Goal: Task Accomplishment & Management: Complete application form

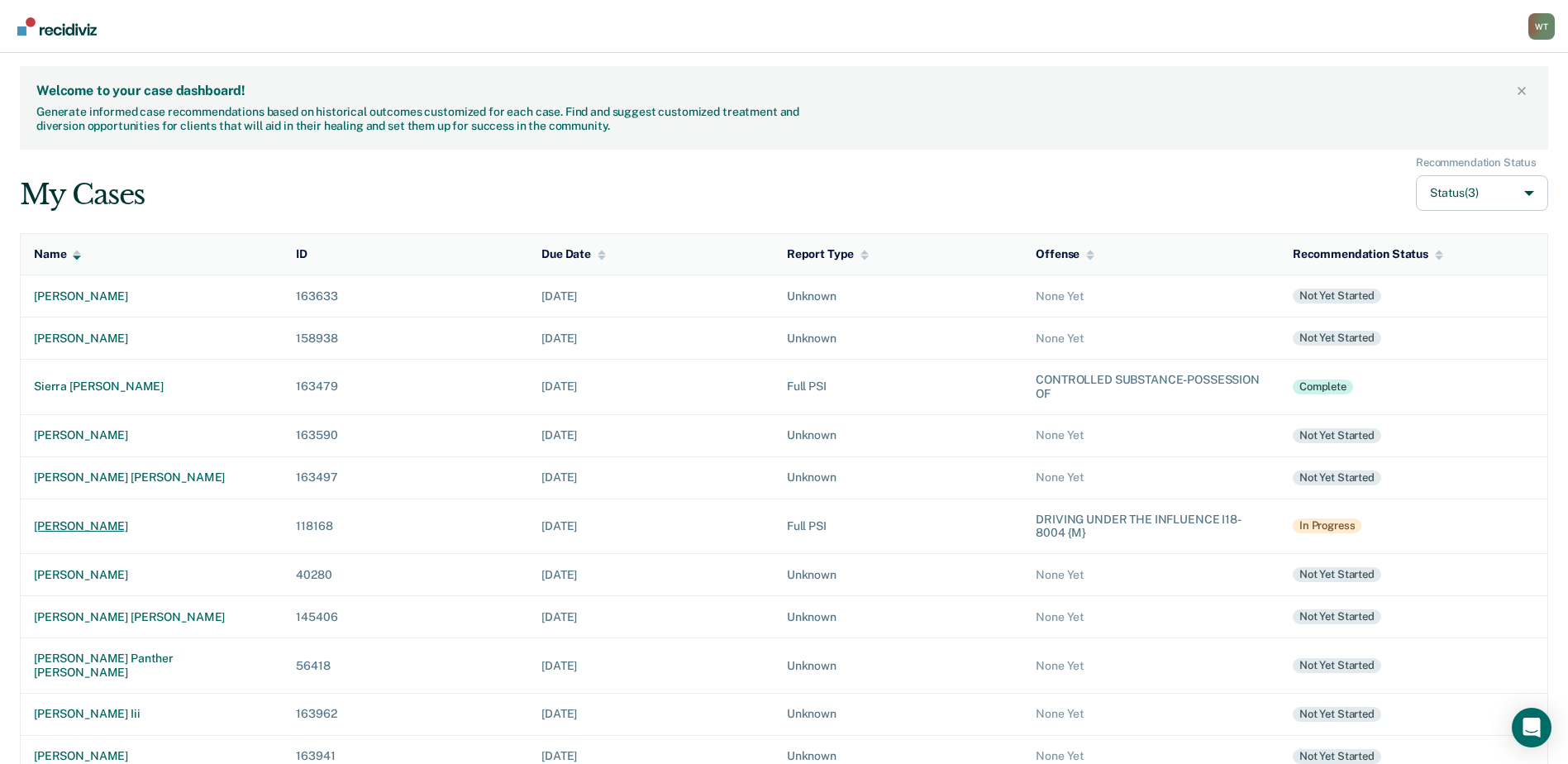
click at [97, 528] on div "[PERSON_NAME]" at bounding box center [151, 526] width 235 height 14
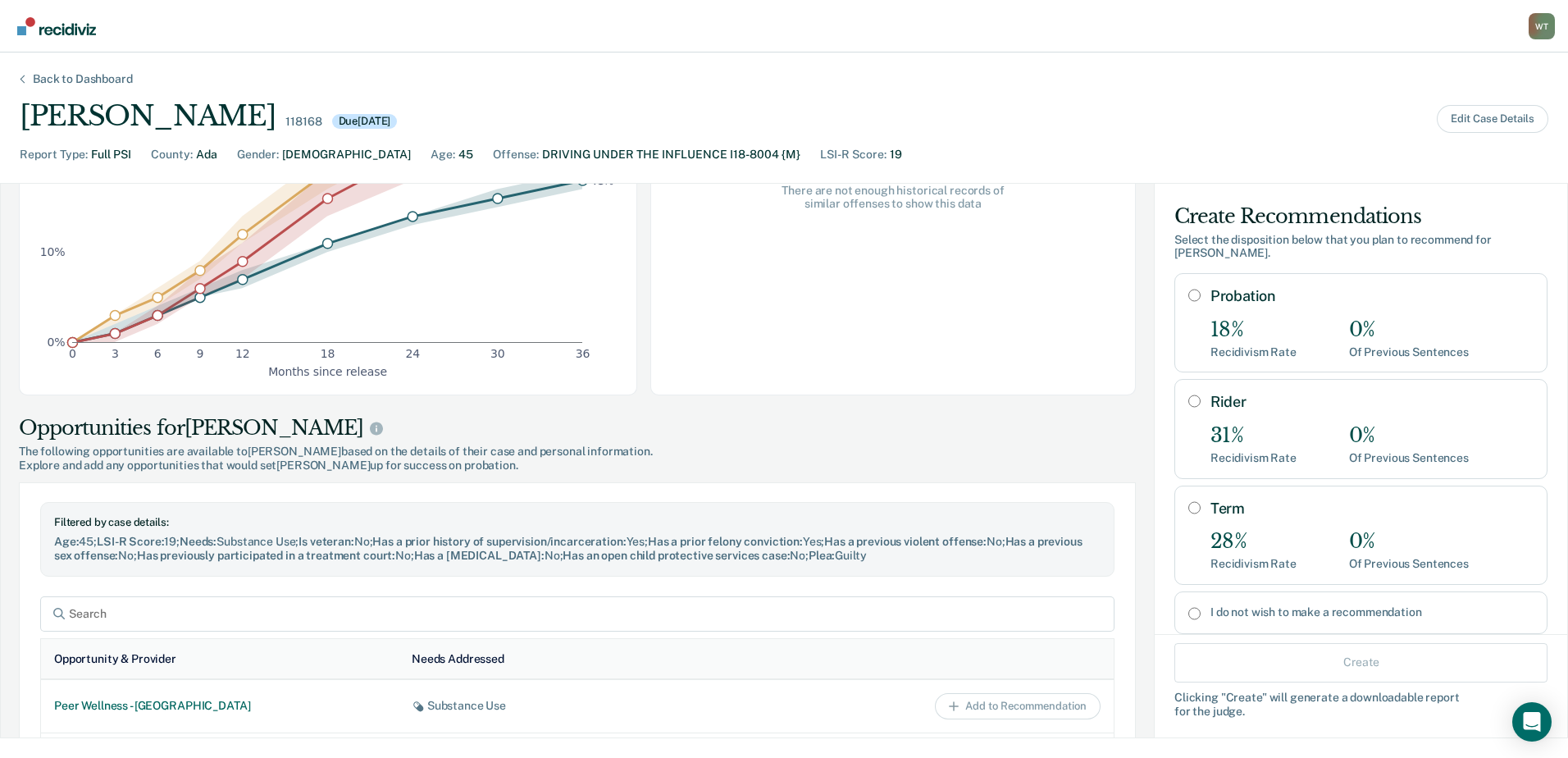
scroll to position [247, 0]
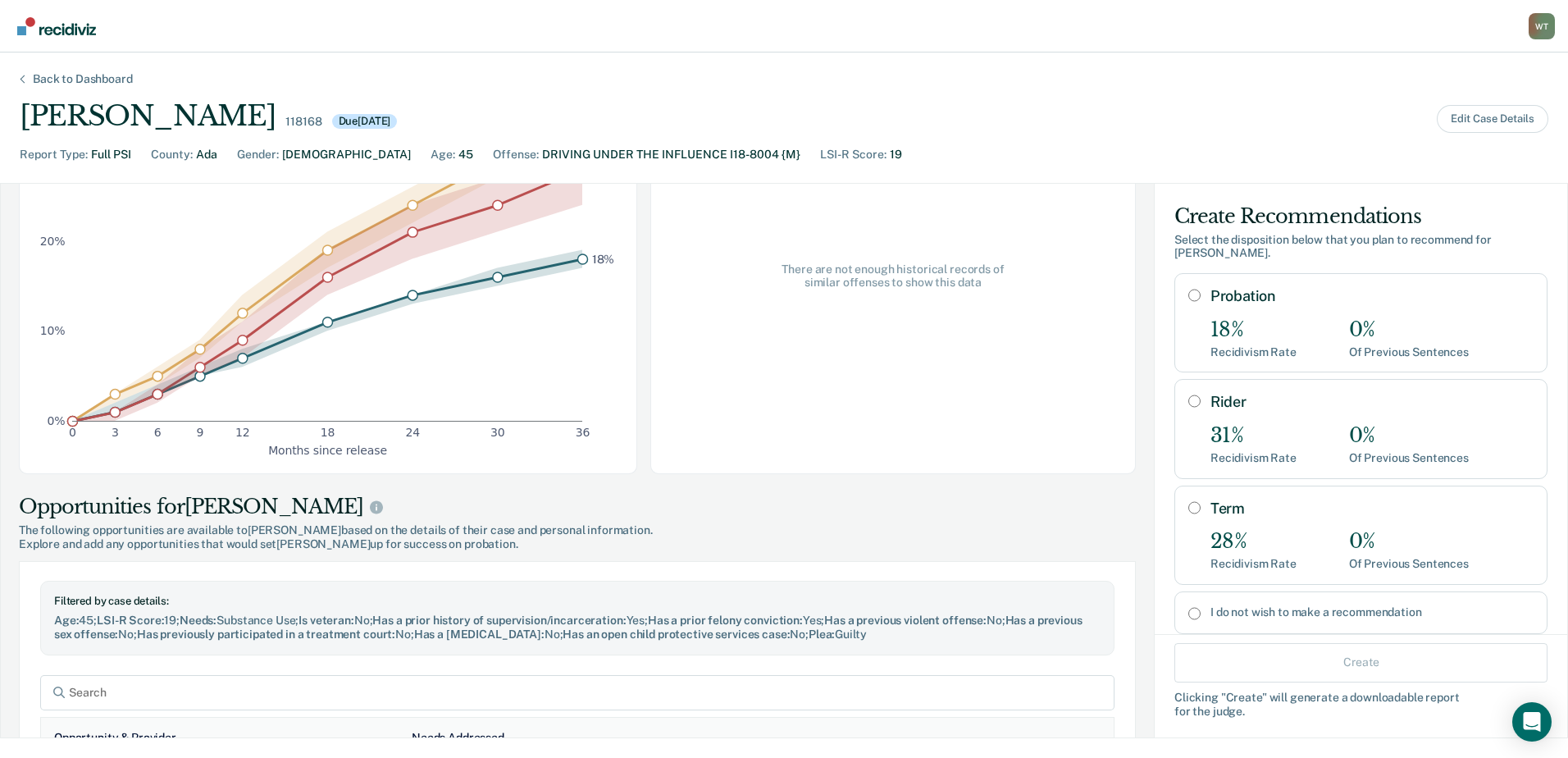
click at [1189, 289] on input "Probation" at bounding box center [1195, 295] width 12 height 13
radio input "true"
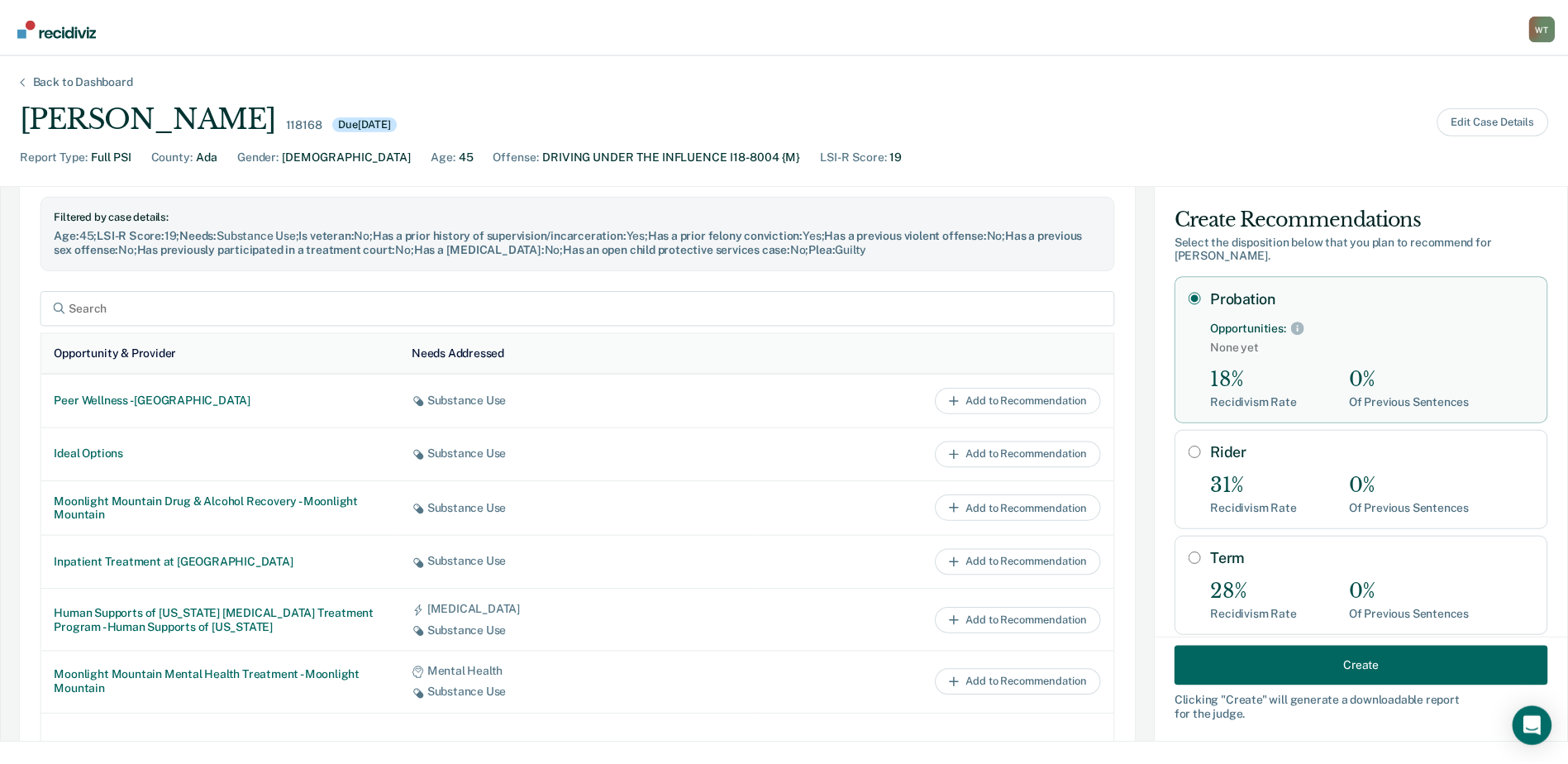
scroll to position [662, 0]
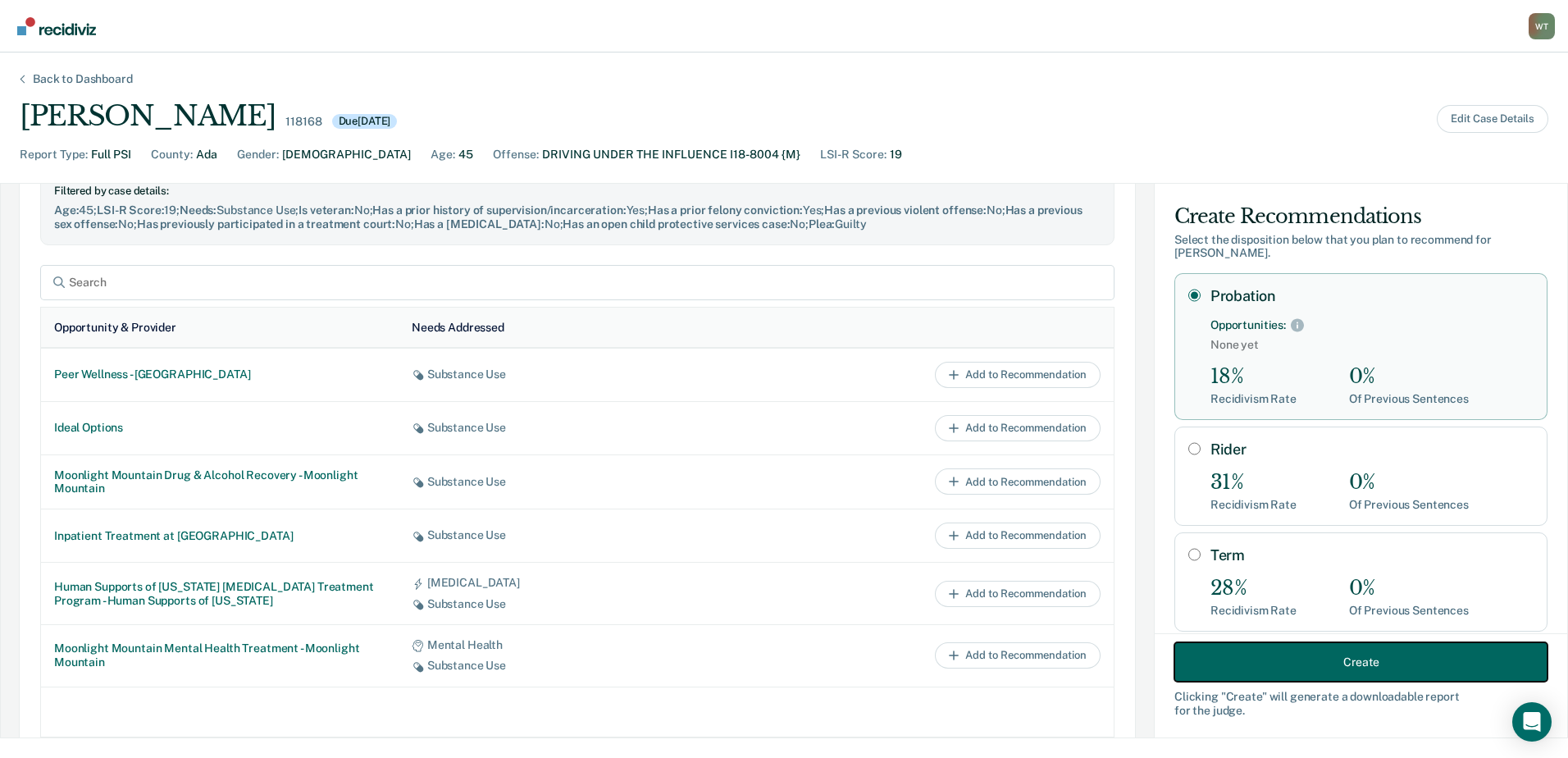
click at [1244, 657] on button "Create" at bounding box center [1361, 662] width 373 height 39
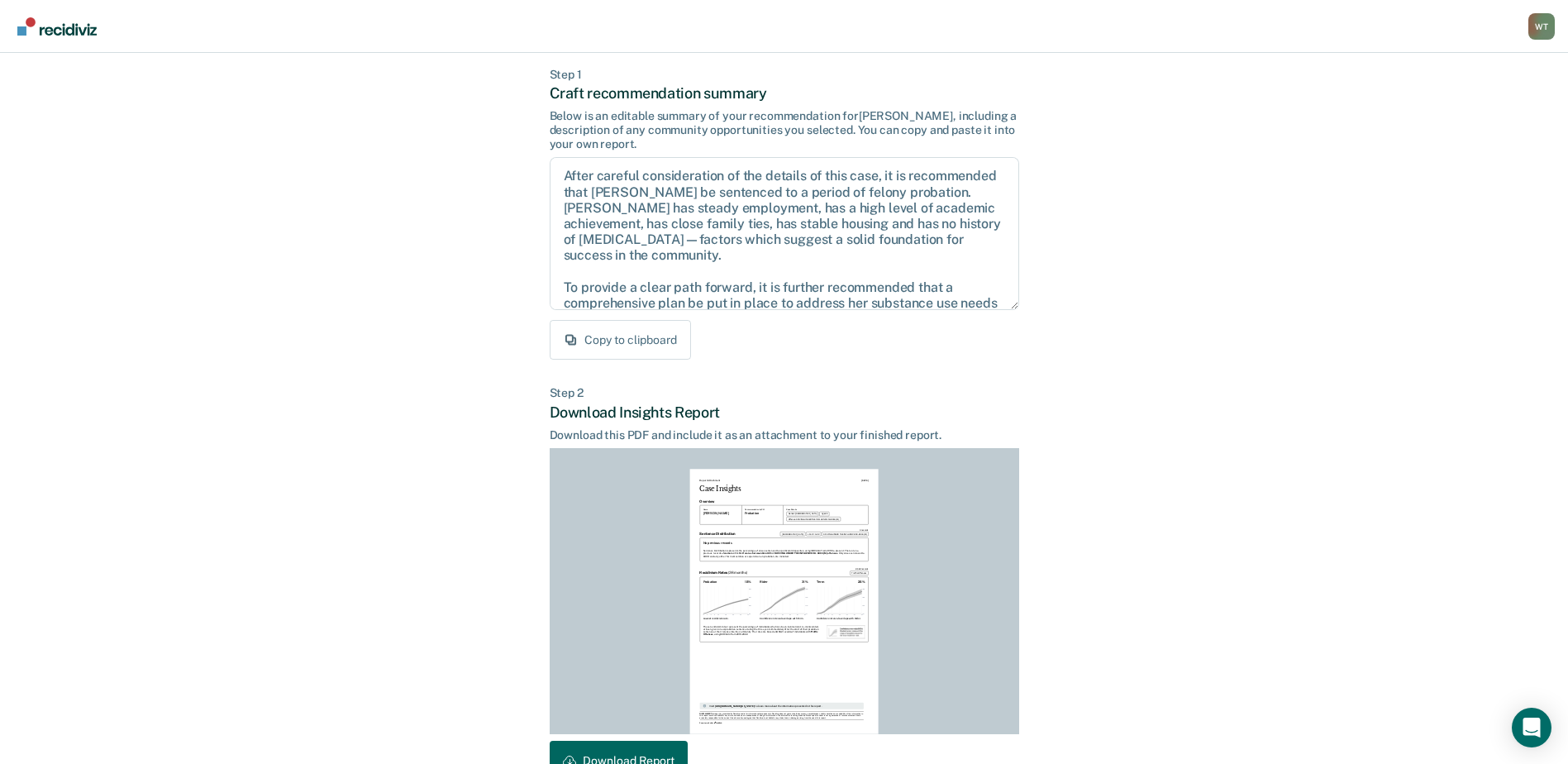
scroll to position [179, 0]
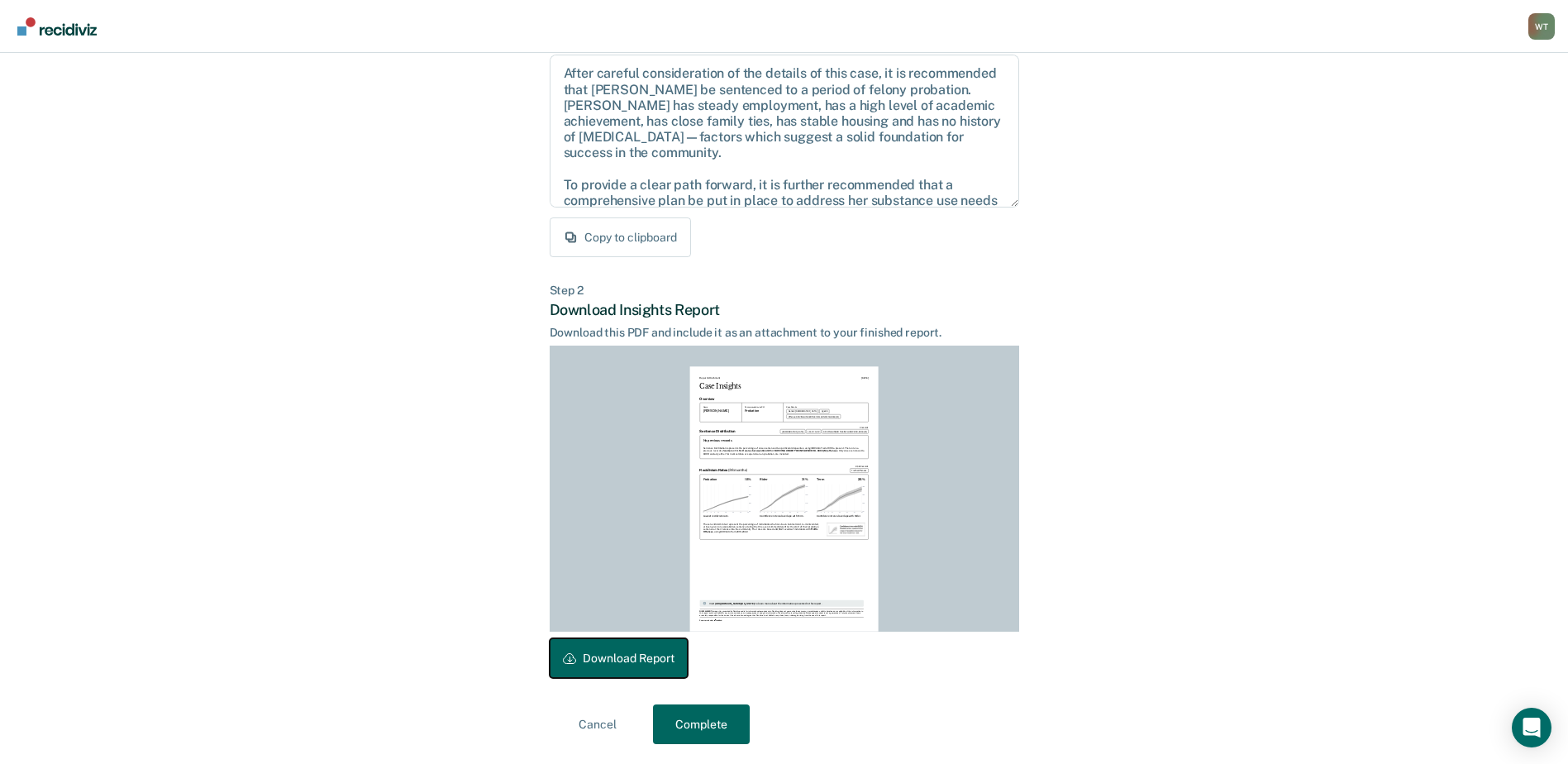
click at [647, 660] on button "Download Report" at bounding box center [618, 657] width 138 height 40
click at [705, 719] on button "Complete" at bounding box center [701, 723] width 97 height 40
